Goal: Communication & Community: Answer question/provide support

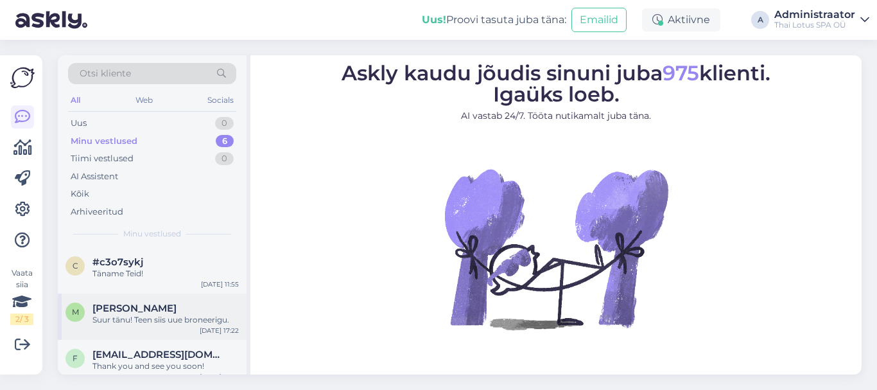
click at [198, 303] on div "[PERSON_NAME]" at bounding box center [165, 308] width 146 height 12
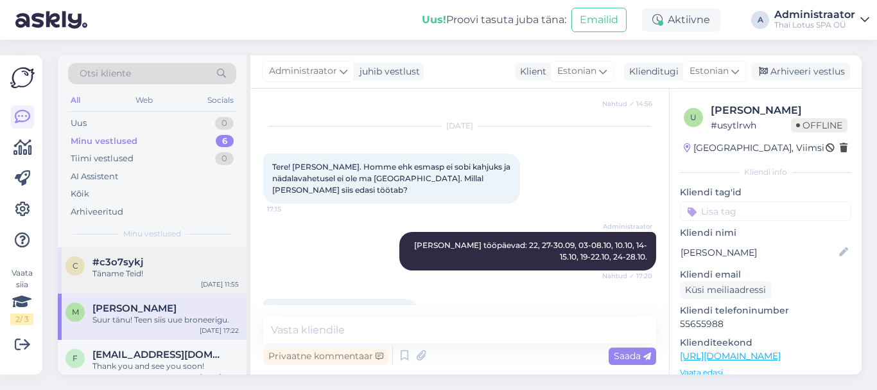
click at [175, 268] on div "Täname Teid!" at bounding box center [165, 274] width 146 height 12
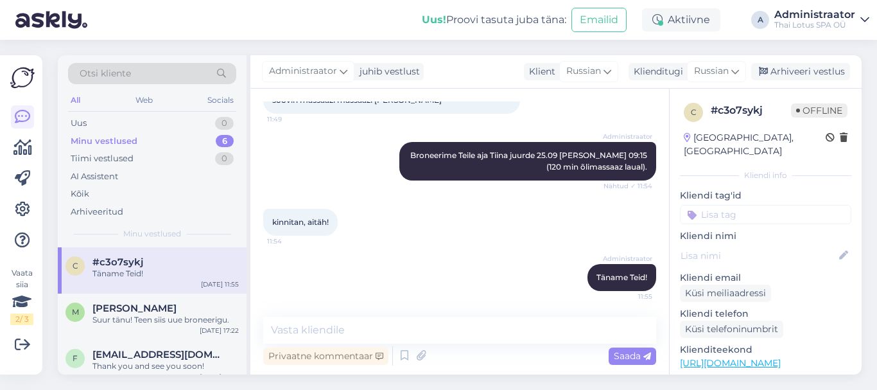
scroll to position [338, 0]
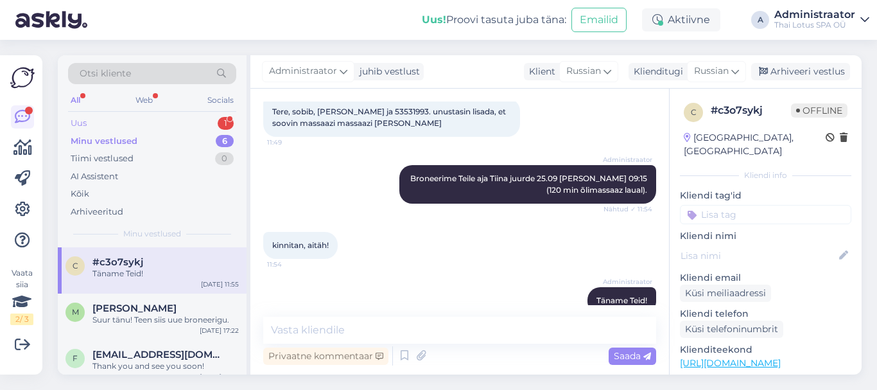
click at [193, 125] on div "Uus 1" at bounding box center [152, 123] width 168 height 18
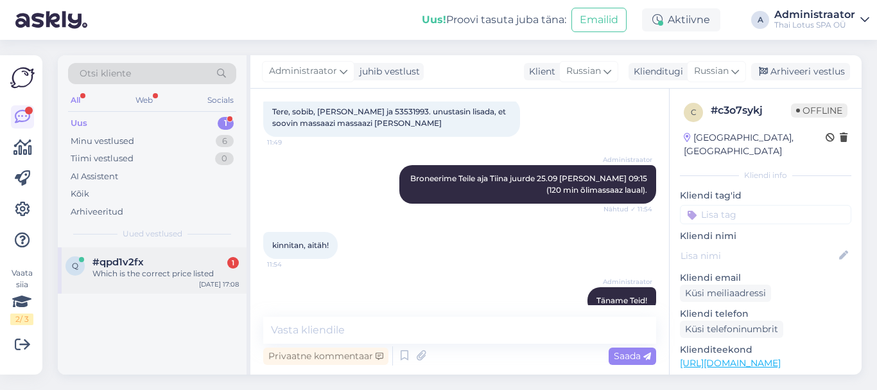
click at [186, 256] on div "#qpd1v2fx 1" at bounding box center [165, 262] width 146 height 12
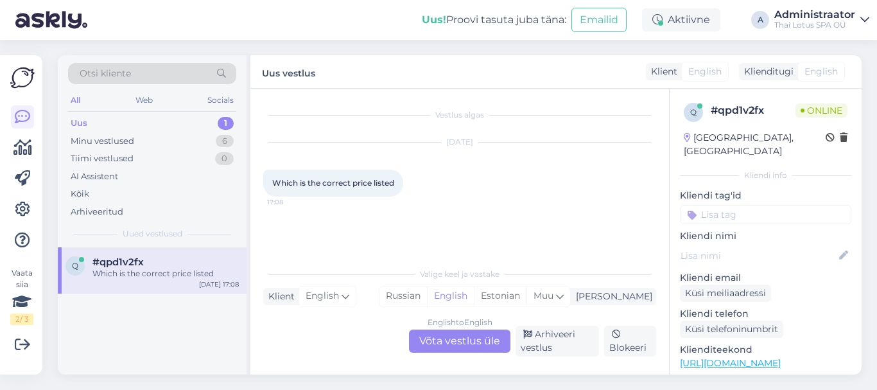
scroll to position [0, 0]
click at [443, 337] on div "English to English Võta vestlus üle" at bounding box center [459, 340] width 101 height 23
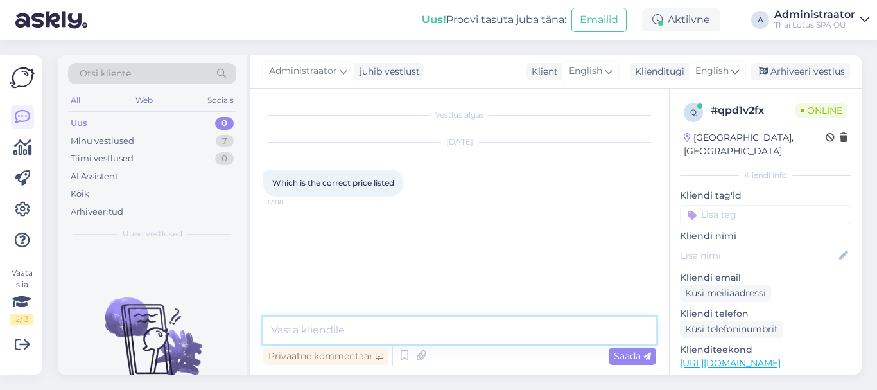
click at [344, 331] on textarea at bounding box center [459, 329] width 393 height 27
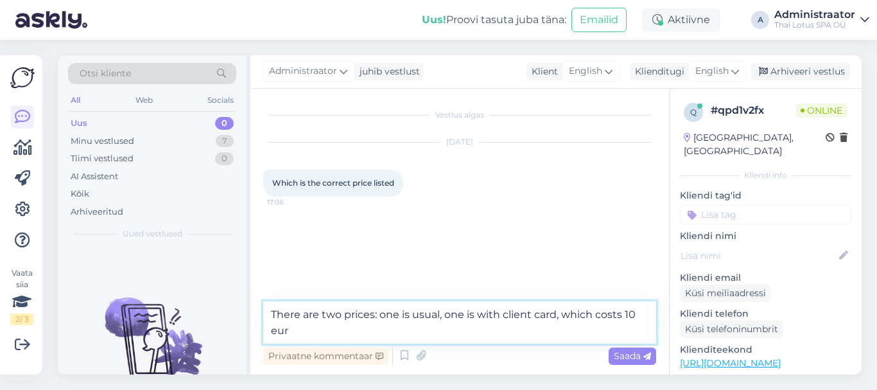
type textarea "There are two prices: one is usual, one is with client card, which costs 10 euro"
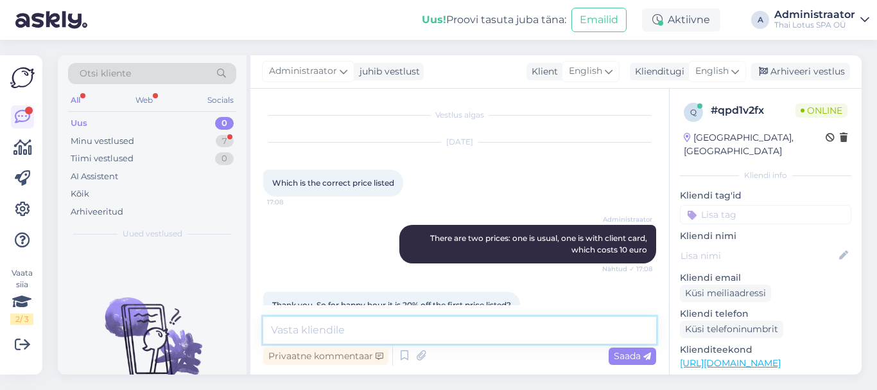
scroll to position [39, 0]
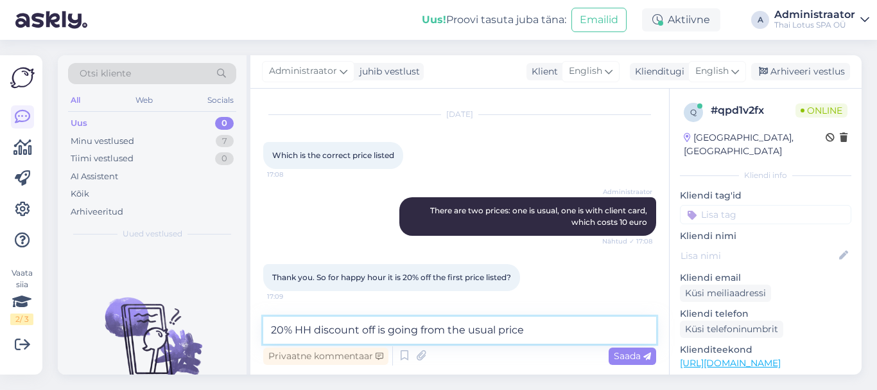
drag, startPoint x: 358, startPoint y: 328, endPoint x: 316, endPoint y: 325, distance: 41.8
click at [316, 325] on textarea "20% HH discount off is going from the usual price" at bounding box center [459, 329] width 393 height 27
type textarea "20% HH off is going from the usual price"
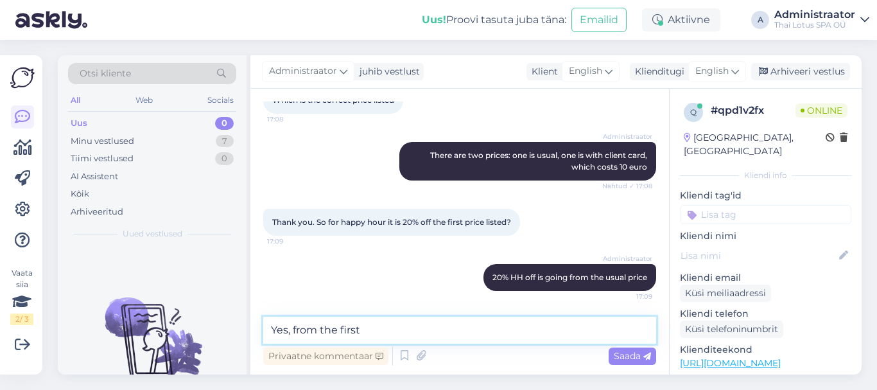
type textarea "Yes, from the first"
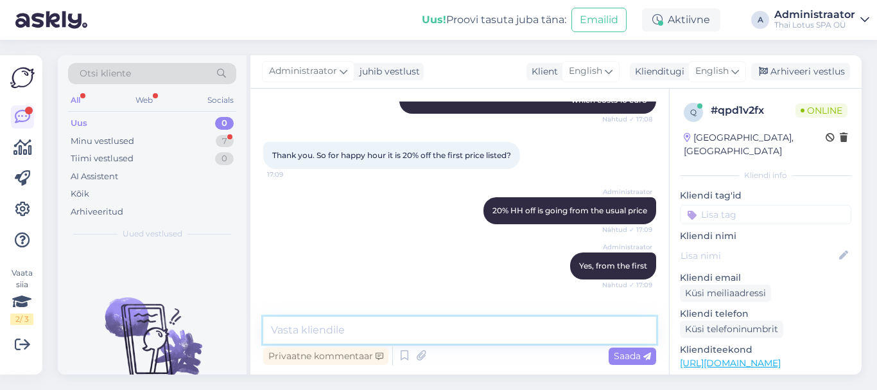
scroll to position [205, 0]
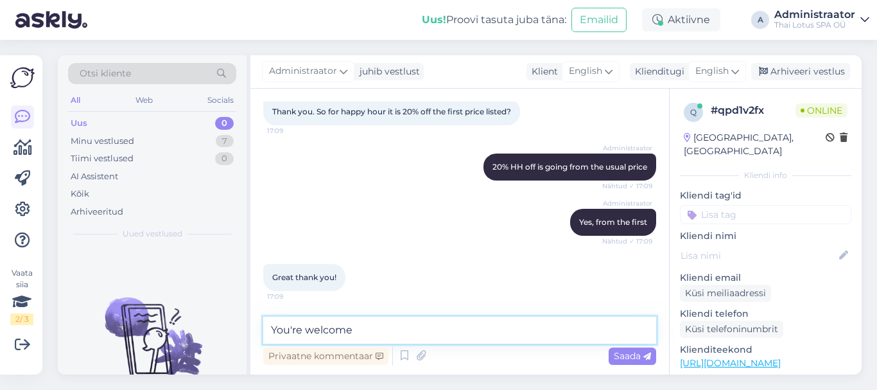
type textarea "You're welcome!"
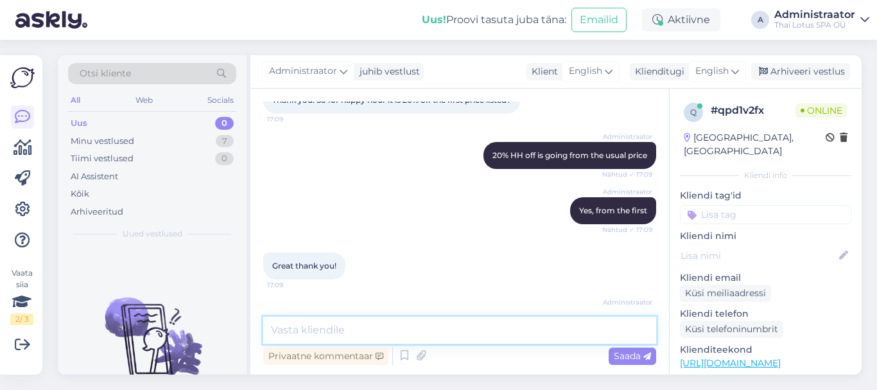
scroll to position [260, 0]
